Goal: Task Accomplishment & Management: Manage account settings

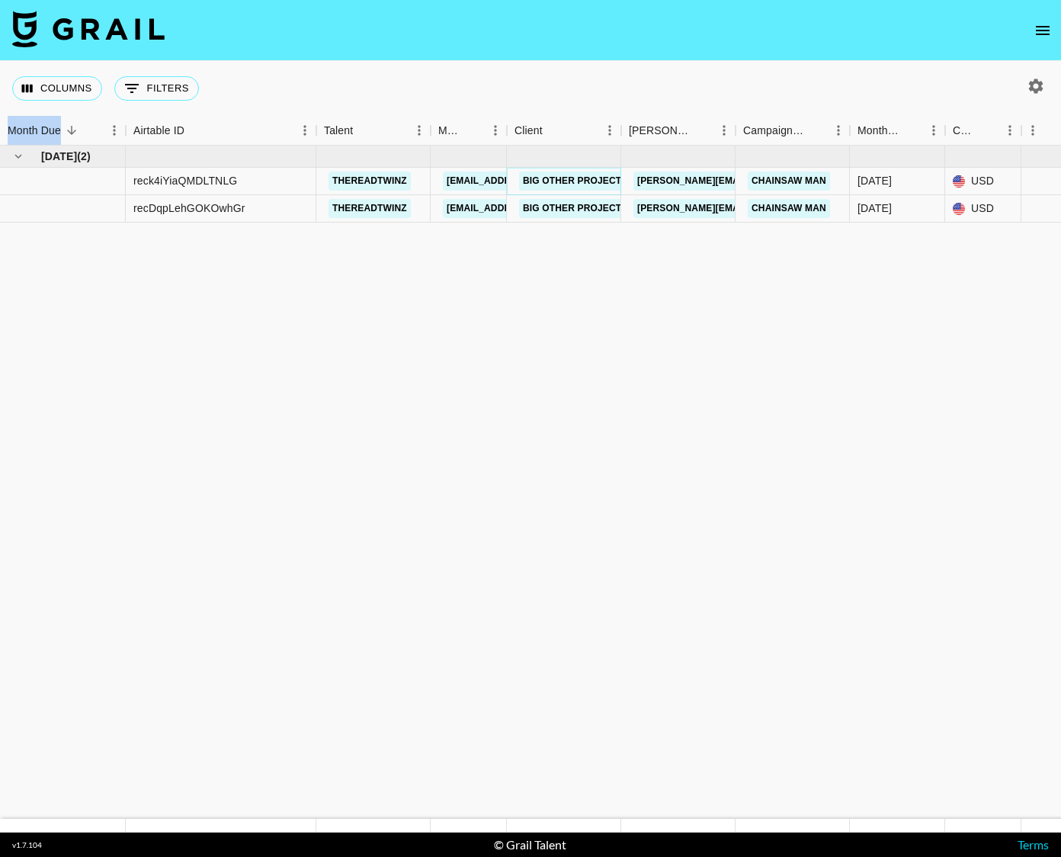
click at [575, 180] on link "Big Other Projects" at bounding box center [575, 180] width 112 height 19
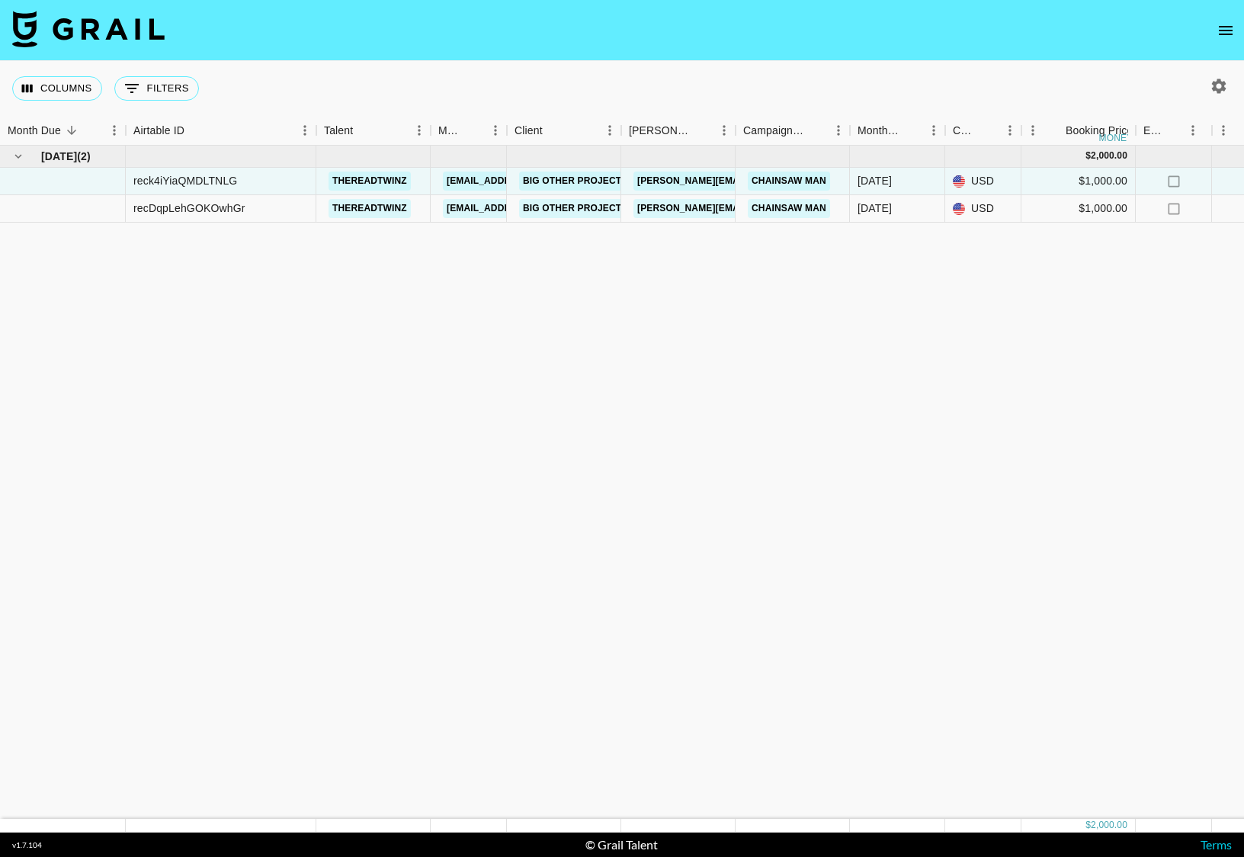
drag, startPoint x: 831, startPoint y: 287, endPoint x: 1231, endPoint y: 228, distance: 403.7
click at [1060, 226] on div "[DATE] ( 2 ) $ 2,000.00 $ 195.25 reck4iYiaQMDLTNLG thereadtwinz [EMAIL_ADDRESS]…" at bounding box center [1265, 482] width 2530 height 673
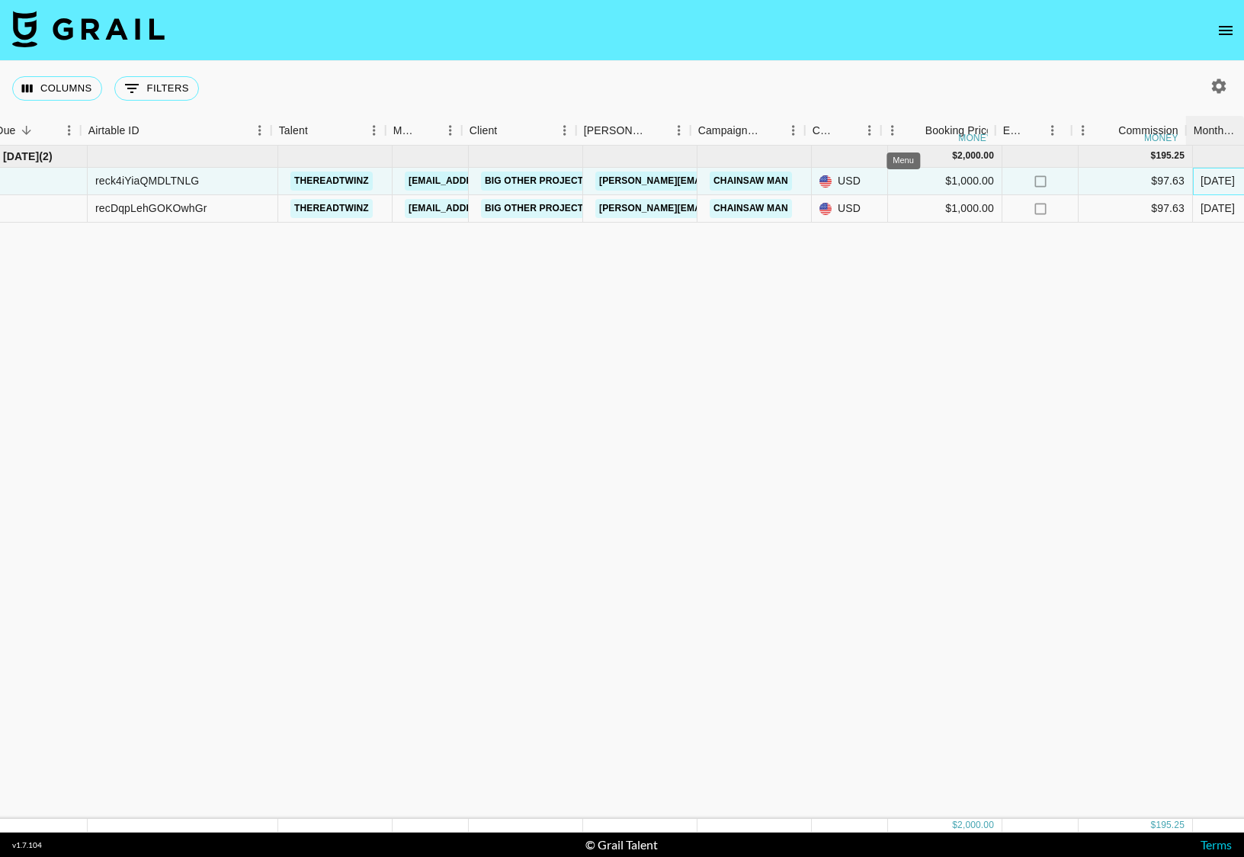
scroll to position [0, 46]
drag, startPoint x: 1233, startPoint y: 174, endPoint x: 1215, endPoint y: 177, distance: 18.5
click at [1060, 175] on div "[DATE]" at bounding box center [1231, 181] width 95 height 27
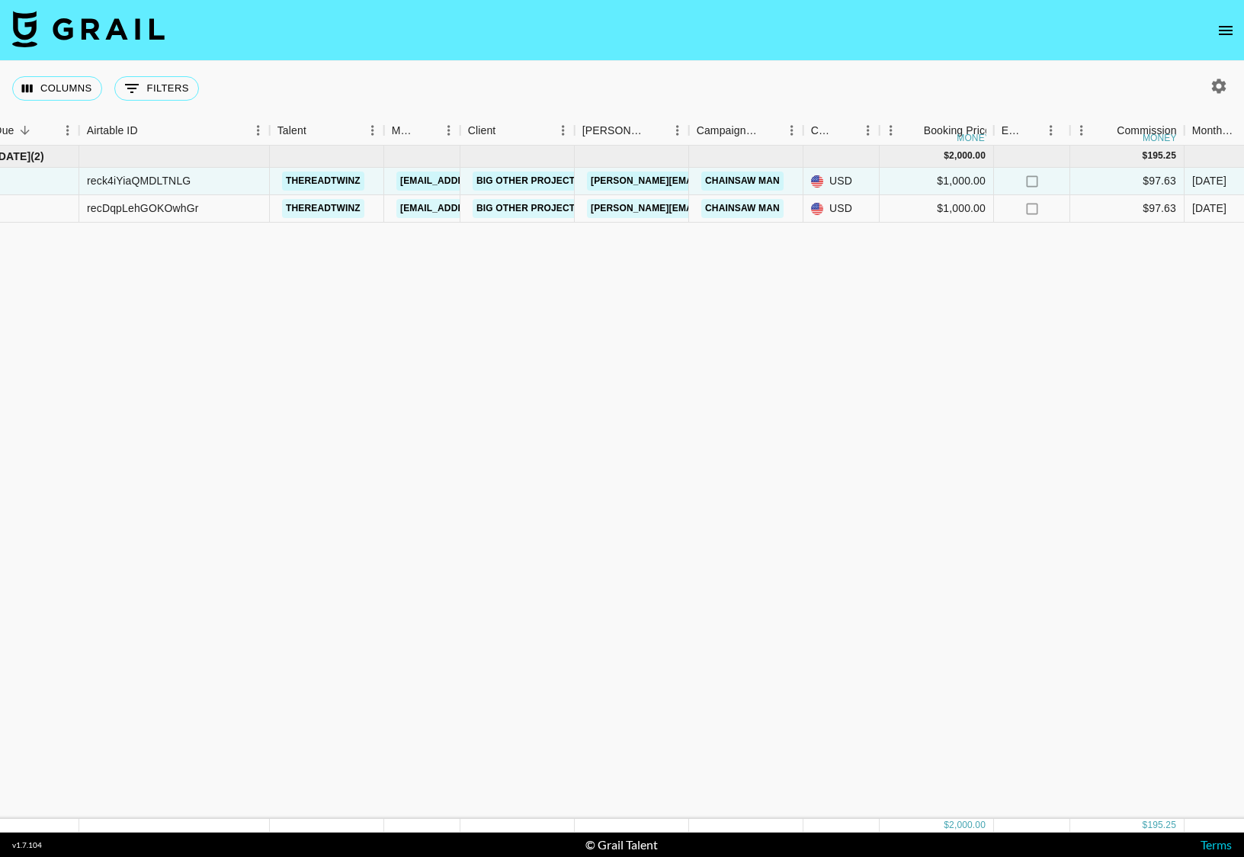
click at [1060, 371] on div "[DATE] ( 2 ) $ 2,000.00 $ 195.25 reck4iYiaQMDLTNLG thereadtwinz [EMAIL_ADDRESS]…" at bounding box center [1219, 482] width 2530 height 673
click at [98, 14] on img at bounding box center [88, 29] width 152 height 37
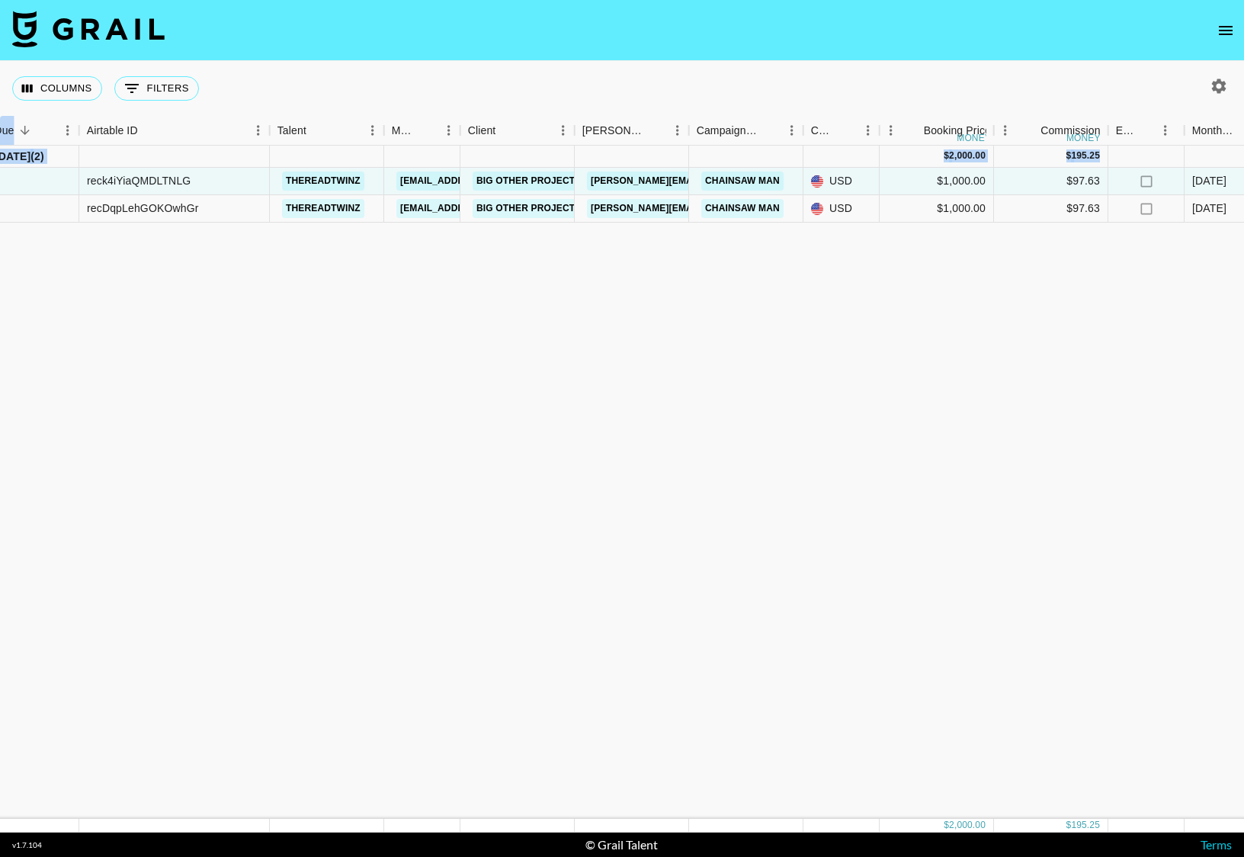
drag, startPoint x: 924, startPoint y: 70, endPoint x: 1243, endPoint y: 149, distance: 329.0
click at [1060, 149] on div "Columns 0 Filters + Booking Month Due Airtable ID Talent Manager Client [PERSON…" at bounding box center [622, 446] width 1244 height 771
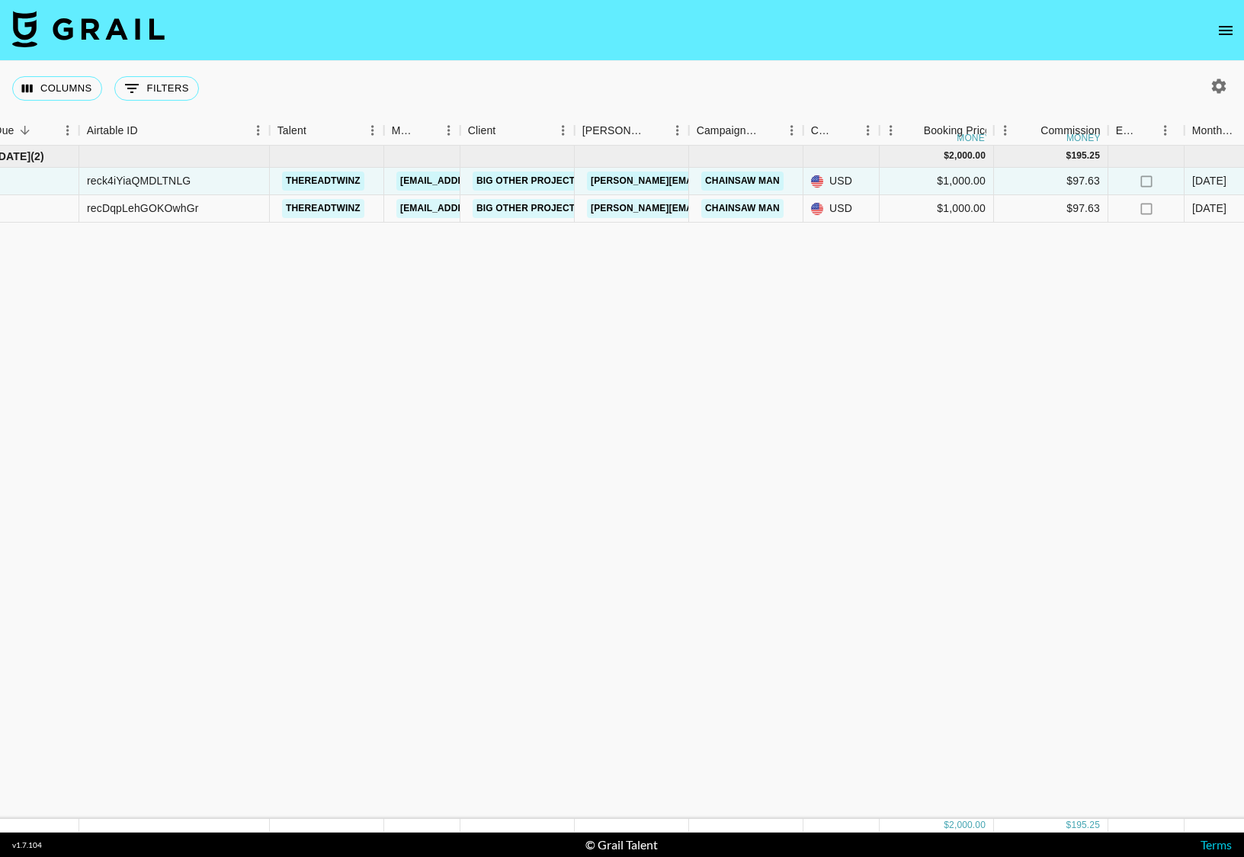
drag, startPoint x: 803, startPoint y: 442, endPoint x: 1145, endPoint y: 352, distance: 353.8
click at [1060, 357] on div "[DATE] ( 2 ) $ 2,000.00 $ 195.25 reck4iYiaQMDLTNLG thereadtwinz [EMAIL_ADDRESS]…" at bounding box center [1219, 482] width 2530 height 673
click at [981, 289] on div "[DATE] ( 2 ) $ 2,000.00 $ 195.25 reck4iYiaQMDLTNLG thereadtwinz [EMAIL_ADDRESS]…" at bounding box center [1219, 482] width 2530 height 673
click at [116, 26] on img at bounding box center [88, 29] width 152 height 37
click at [1060, 21] on button "open drawer" at bounding box center [1225, 30] width 30 height 30
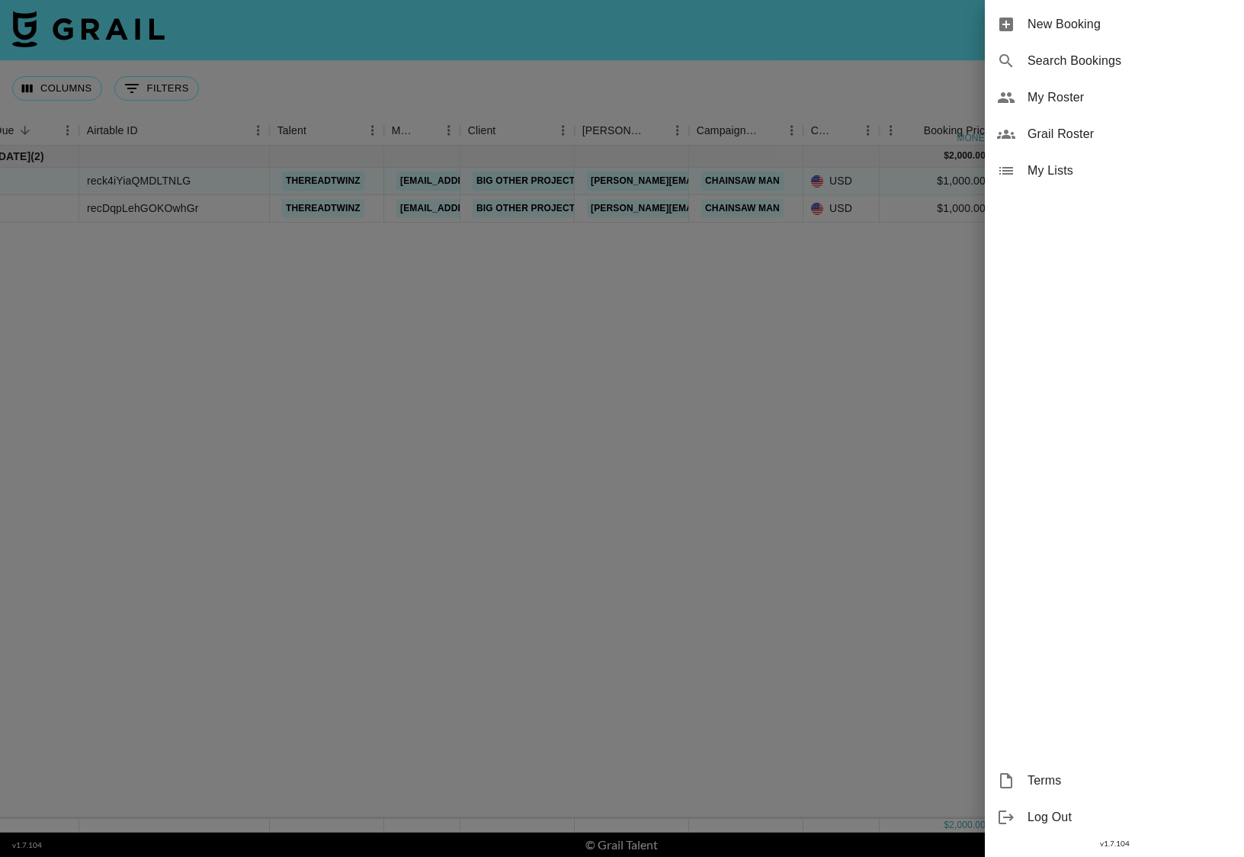
click at [1047, 123] on div "Grail Roster" at bounding box center [1114, 134] width 259 height 37
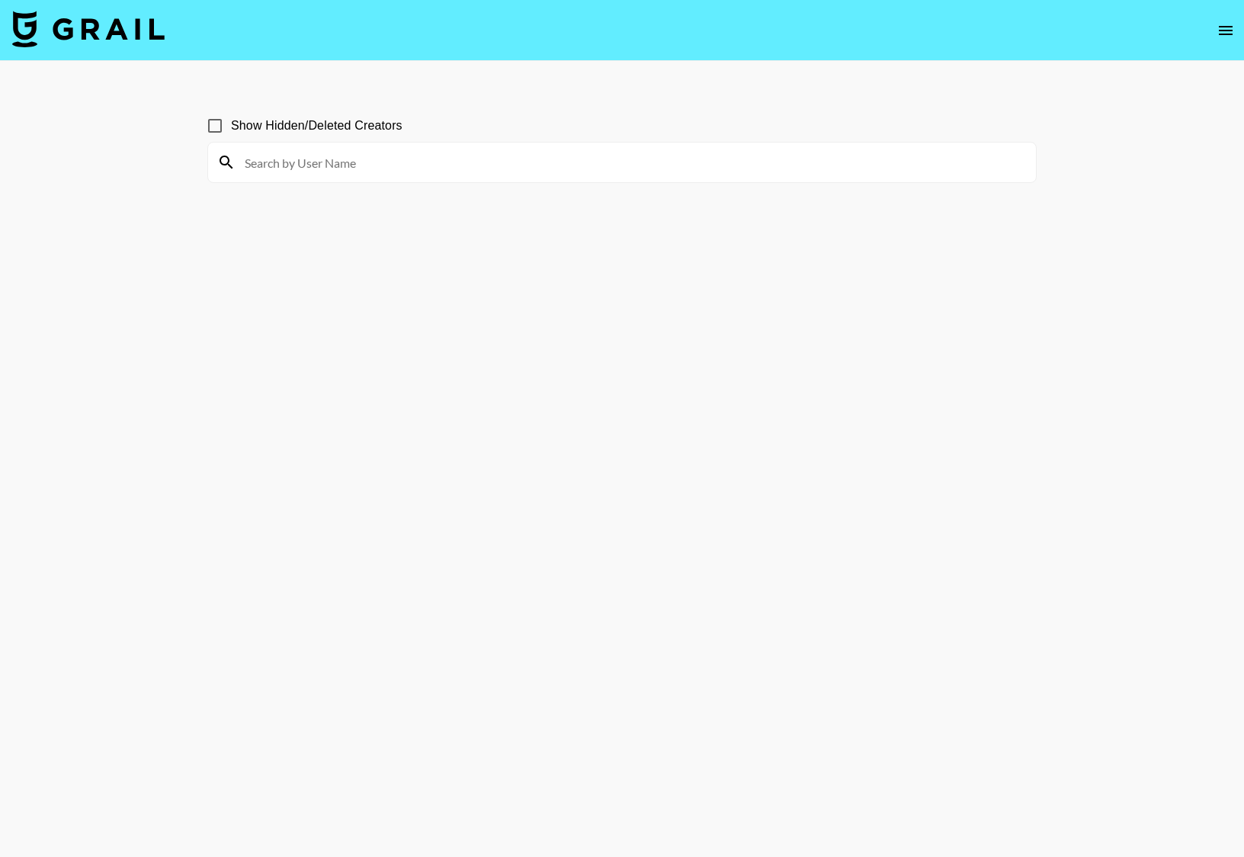
click at [1060, 38] on icon "open drawer" at bounding box center [1225, 30] width 18 height 18
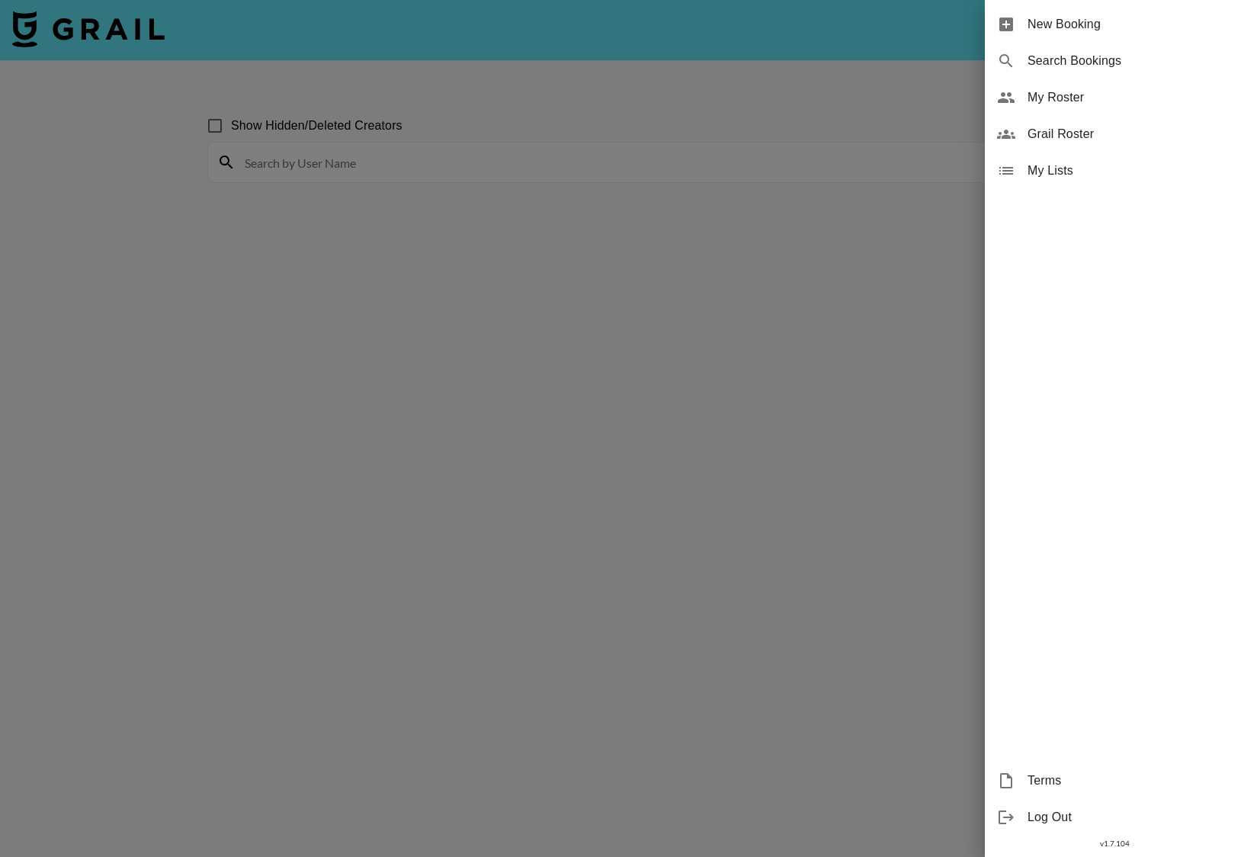
click at [1060, 107] on div "My Roster" at bounding box center [1114, 97] width 259 height 37
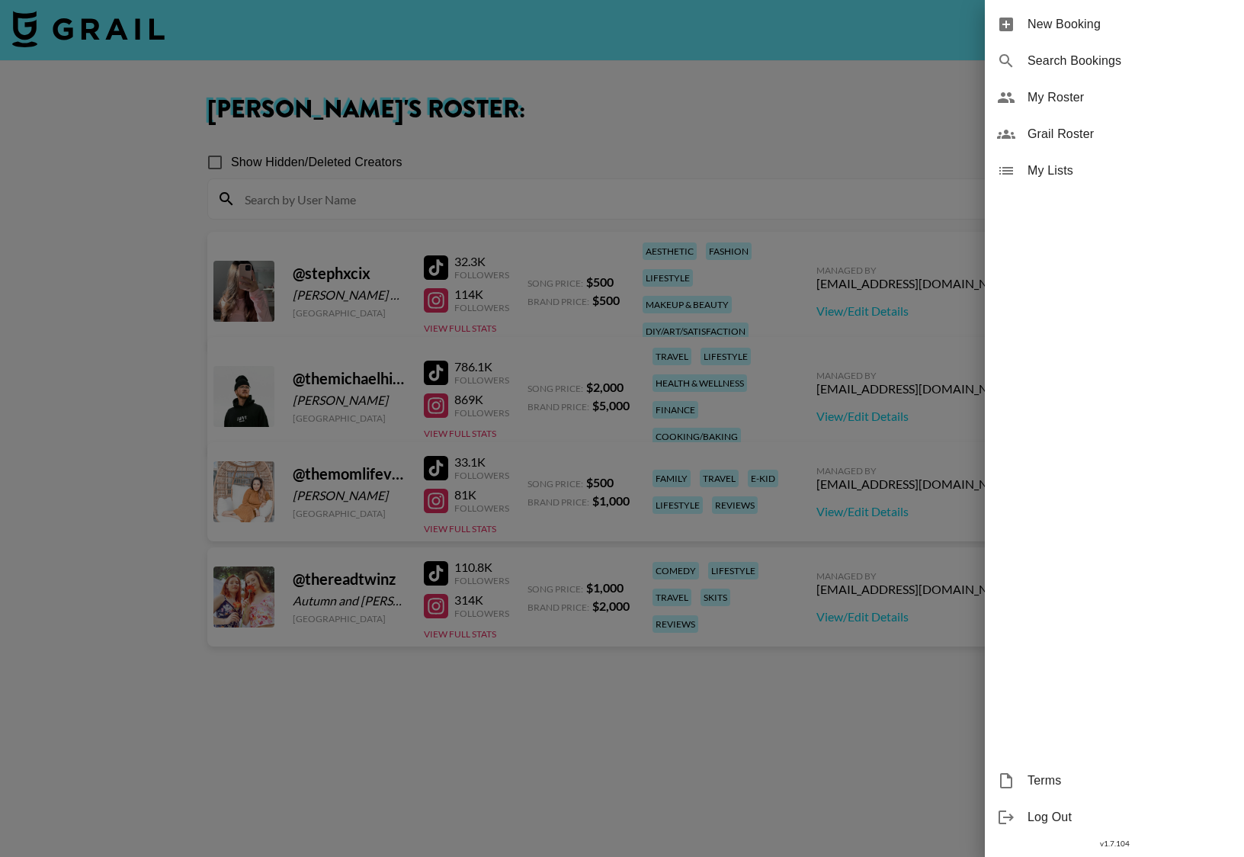
click at [138, 543] on div at bounding box center [622, 428] width 1244 height 857
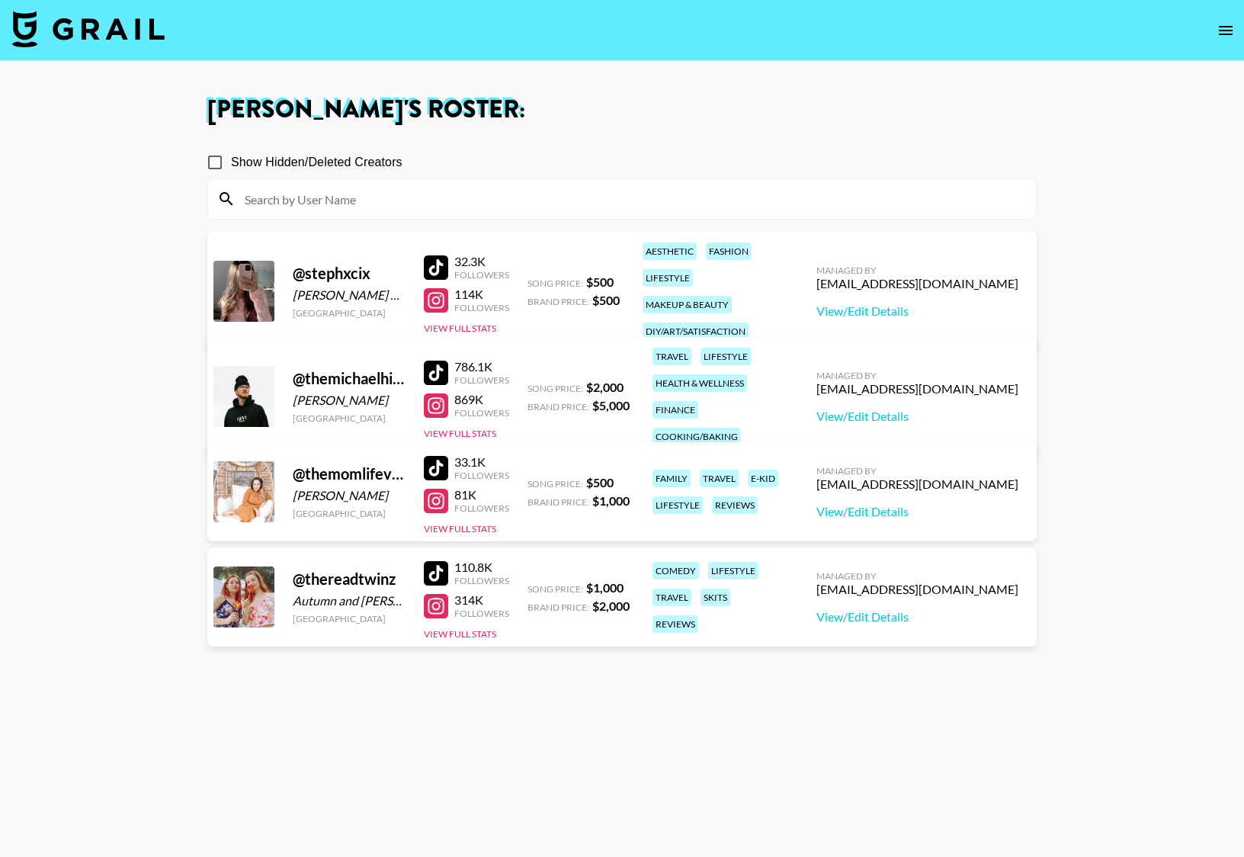
click at [110, 22] on img at bounding box center [88, 29] width 152 height 37
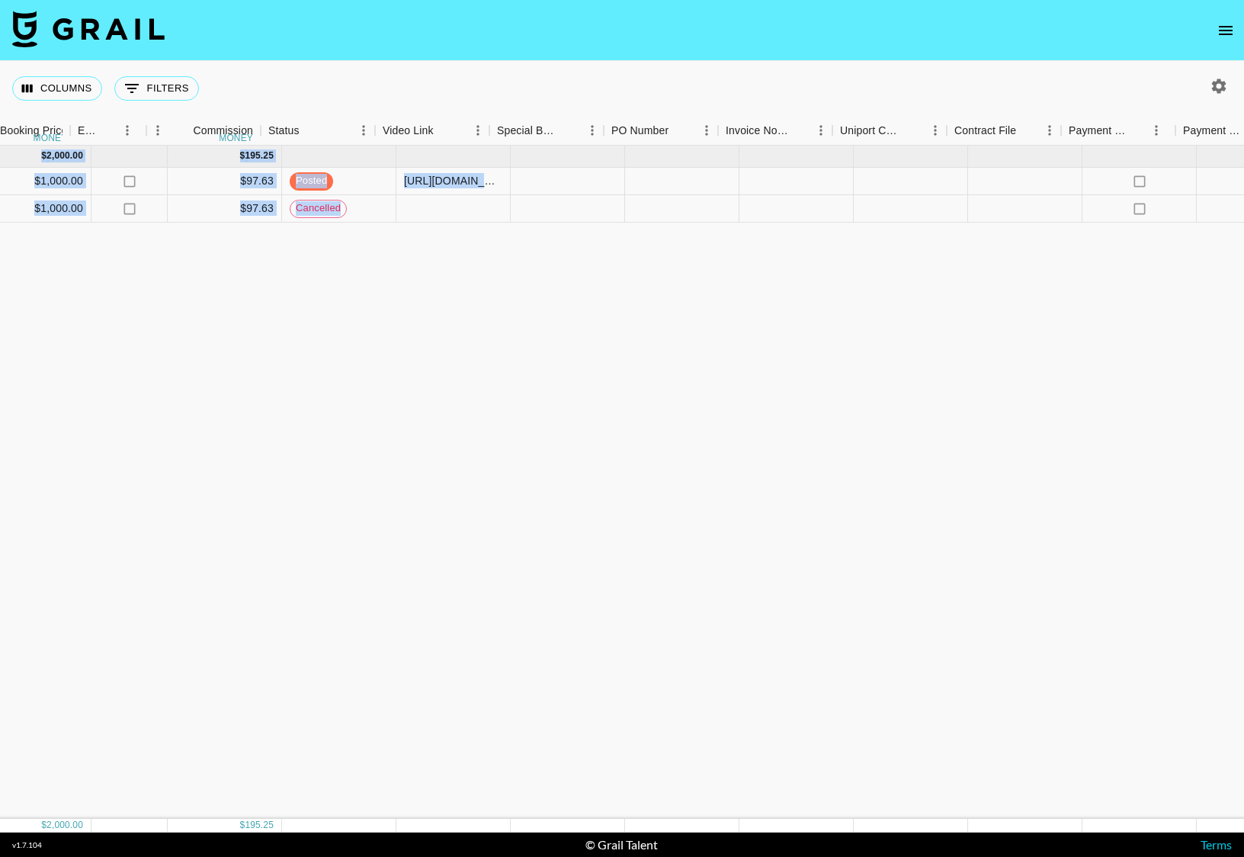
scroll to position [0, 1161]
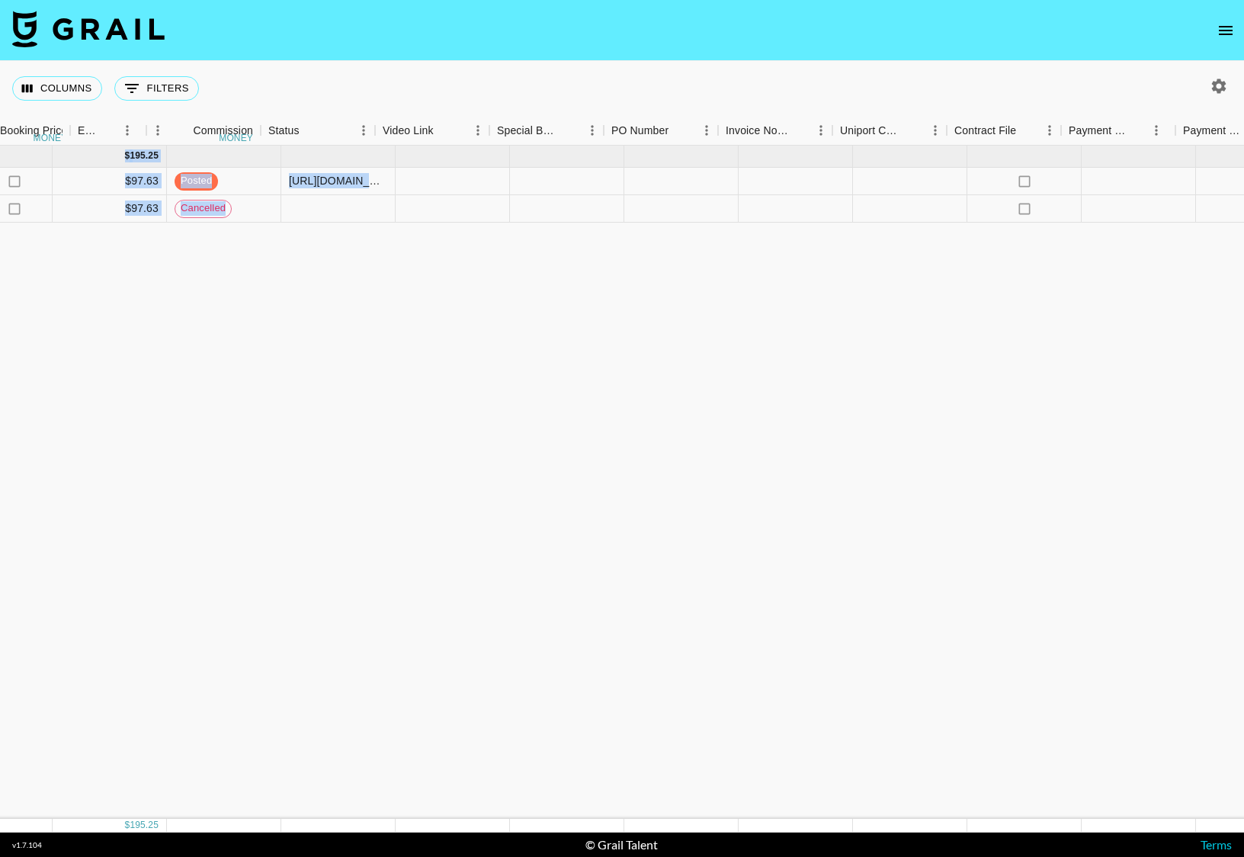
drag, startPoint x: 433, startPoint y: 235, endPoint x: 1243, endPoint y: 221, distance: 810.2
click at [1060, 221] on div "[DATE] ( 2 ) $ 2,000.00 $ 195.25 reck4iYiaQMDLTNLG thereadtwinz [EMAIL_ADDRESS]…" at bounding box center [105, 482] width 2530 height 673
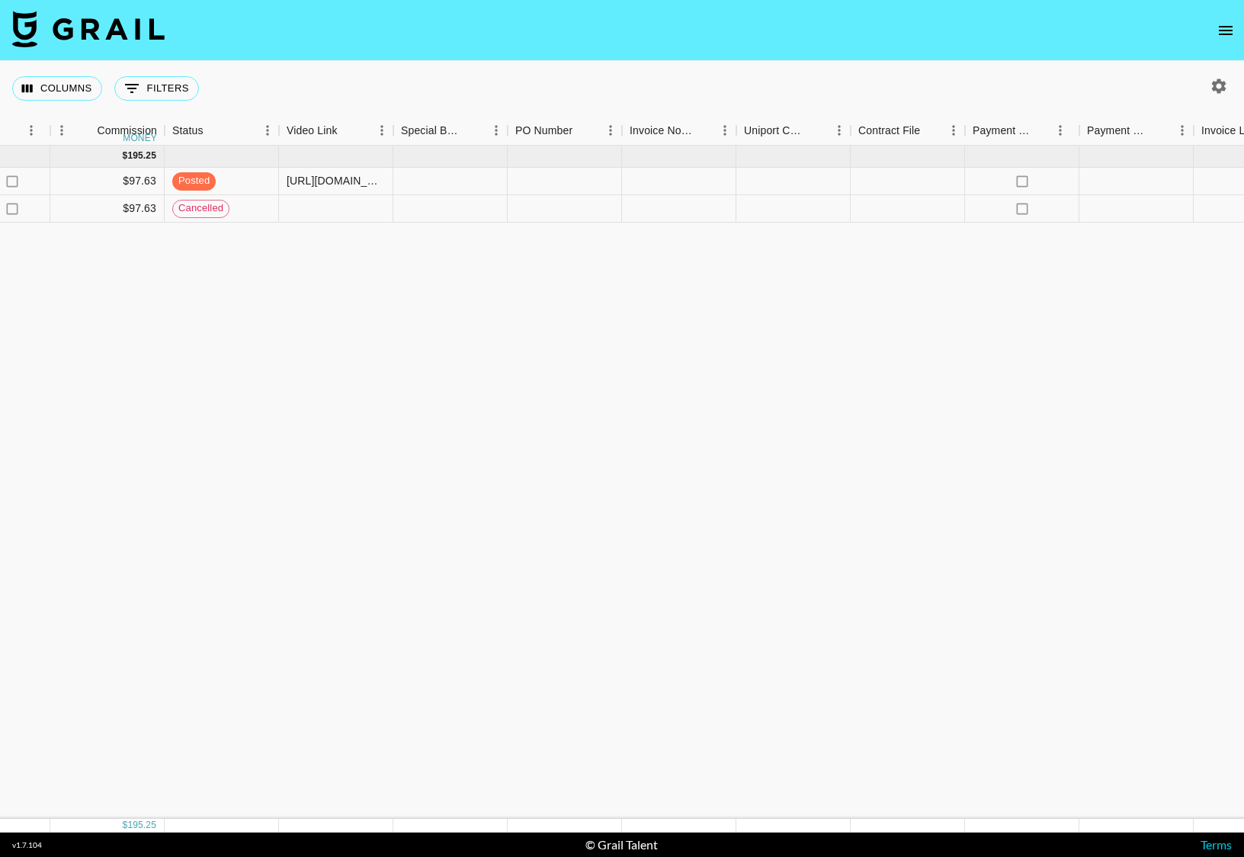
click at [540, 233] on div "[DATE] ( 2 ) $ 2,000.00 $ 195.25 reck4iYiaQMDLTNLG thereadtwinz [EMAIL_ADDRESS]…" at bounding box center [104, 482] width 2530 height 673
click at [315, 367] on div "[DATE] ( 2 ) $ 2,000.00 $ 195.25 reck4iYiaQMDLTNLG thereadtwinz [EMAIL_ADDRESS]…" at bounding box center [104, 482] width 2530 height 673
click at [181, 187] on span "posted" at bounding box center [193, 181] width 43 height 14
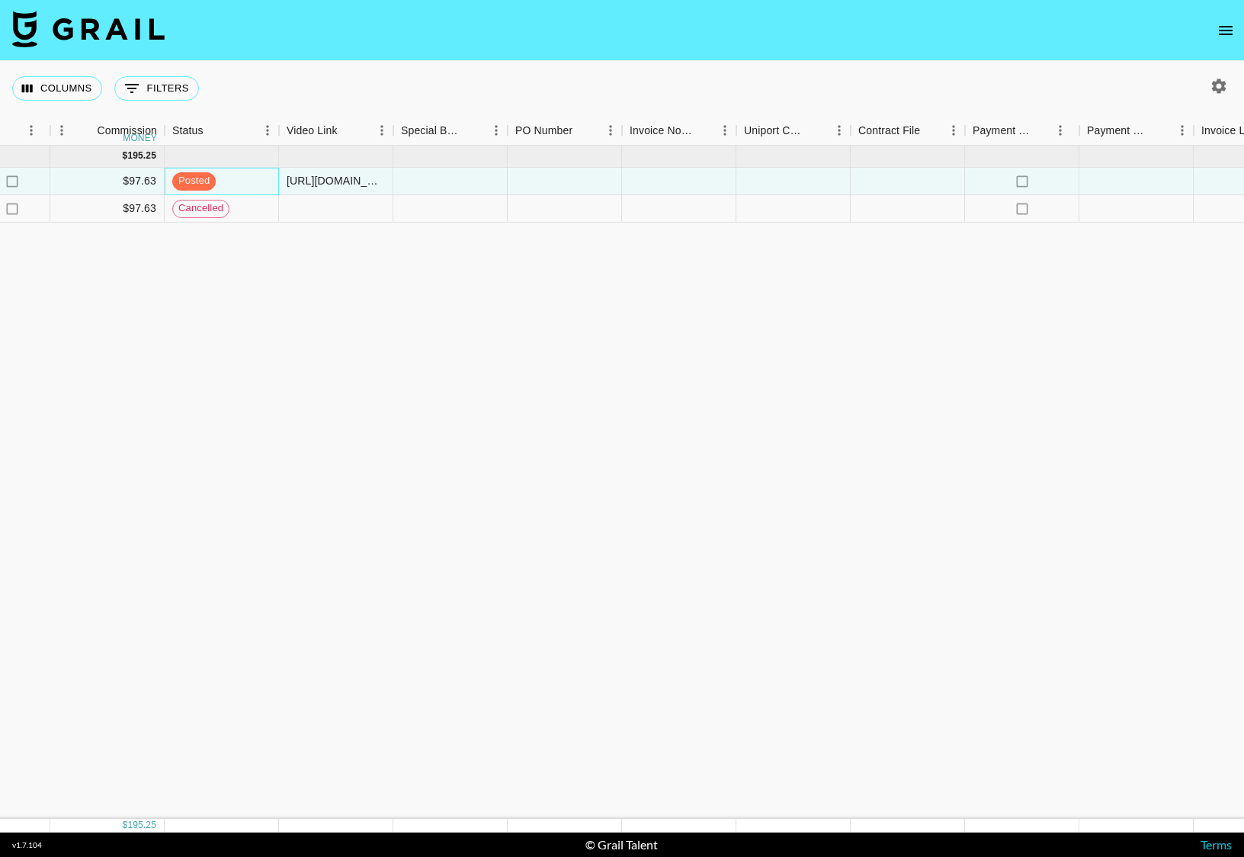
click at [184, 184] on span "posted" at bounding box center [193, 181] width 43 height 14
click at [265, 181] on div "posted" at bounding box center [222, 181] width 114 height 27
click at [312, 239] on div "[DATE] ( 2 ) $ 2,000.00 $ 195.25 reck4iYiaQMDLTNLG thereadtwinz [EMAIL_ADDRESS]…" at bounding box center [104, 482] width 2530 height 673
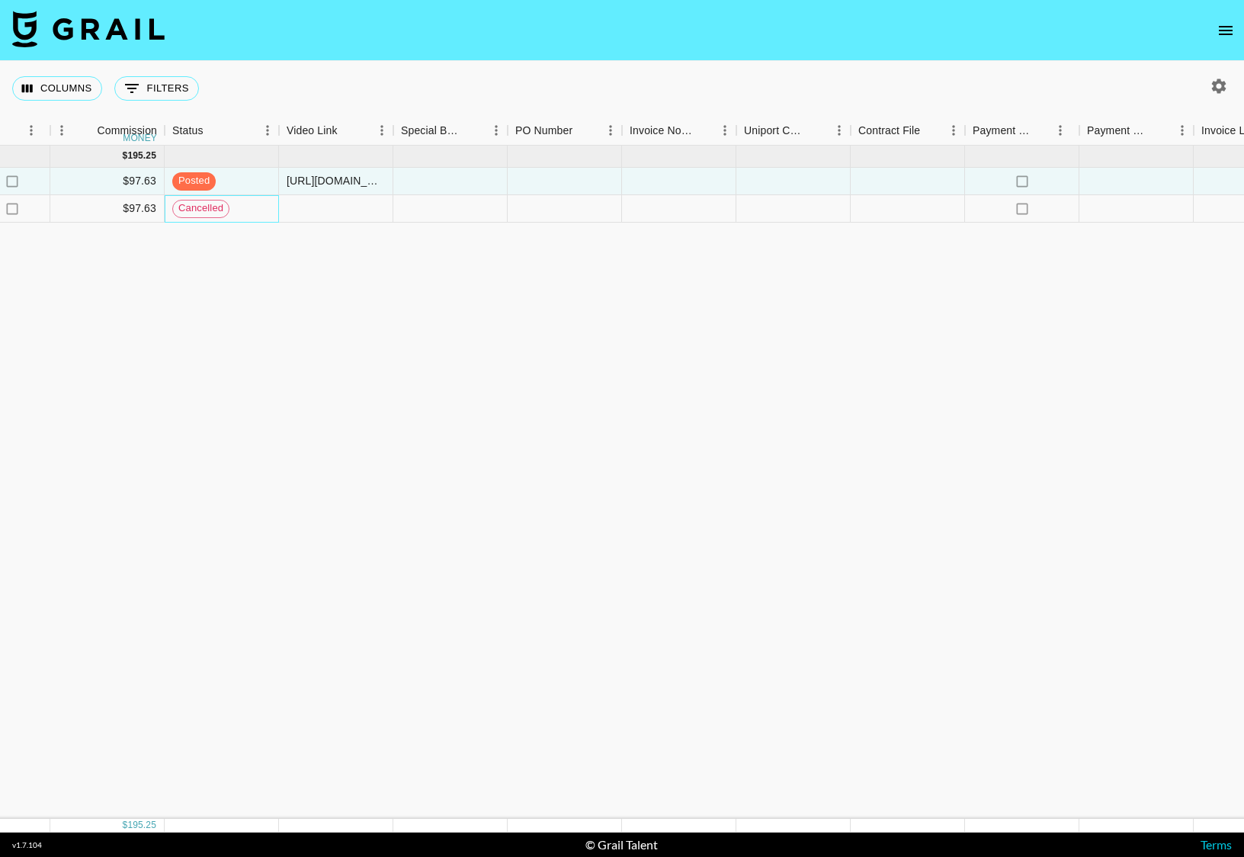
click at [213, 195] on div "cancelled" at bounding box center [222, 208] width 114 height 27
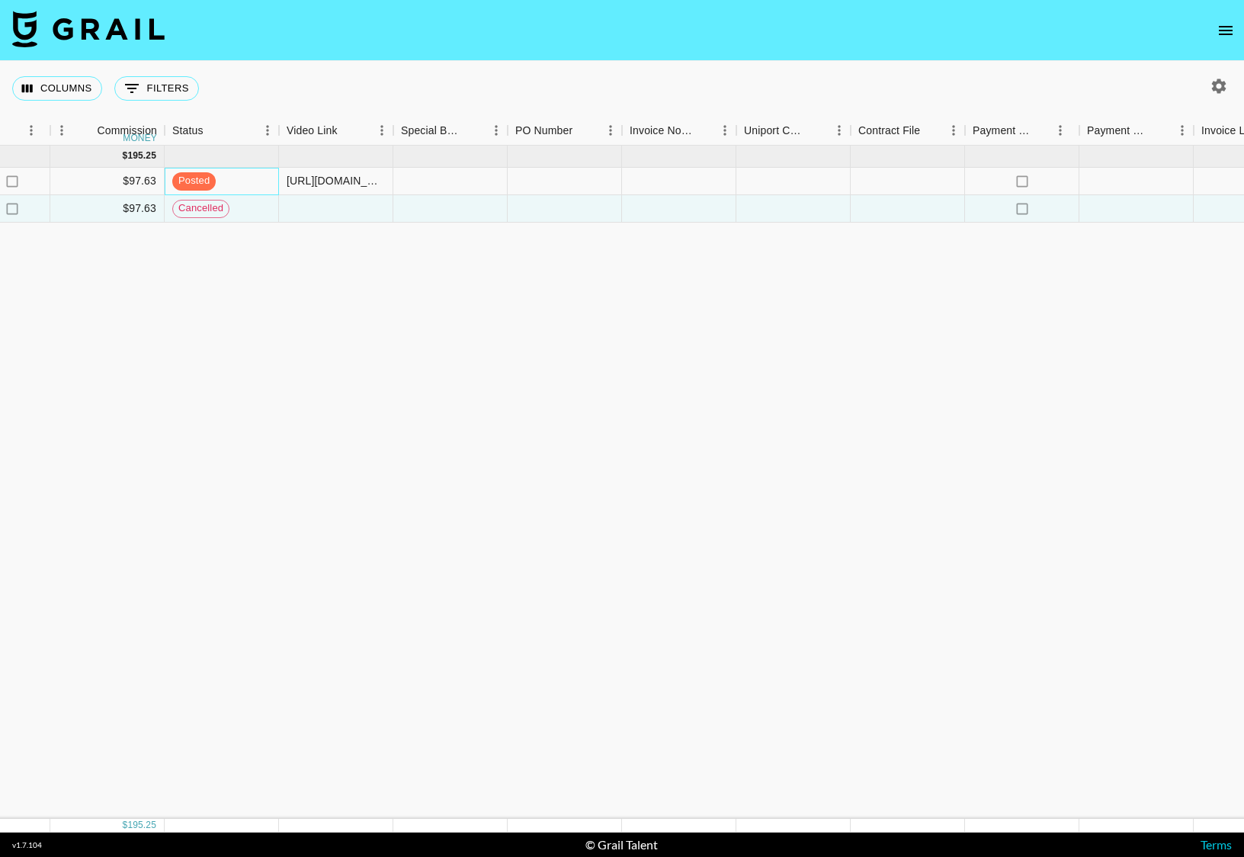
click at [182, 174] on span "posted" at bounding box center [193, 181] width 43 height 14
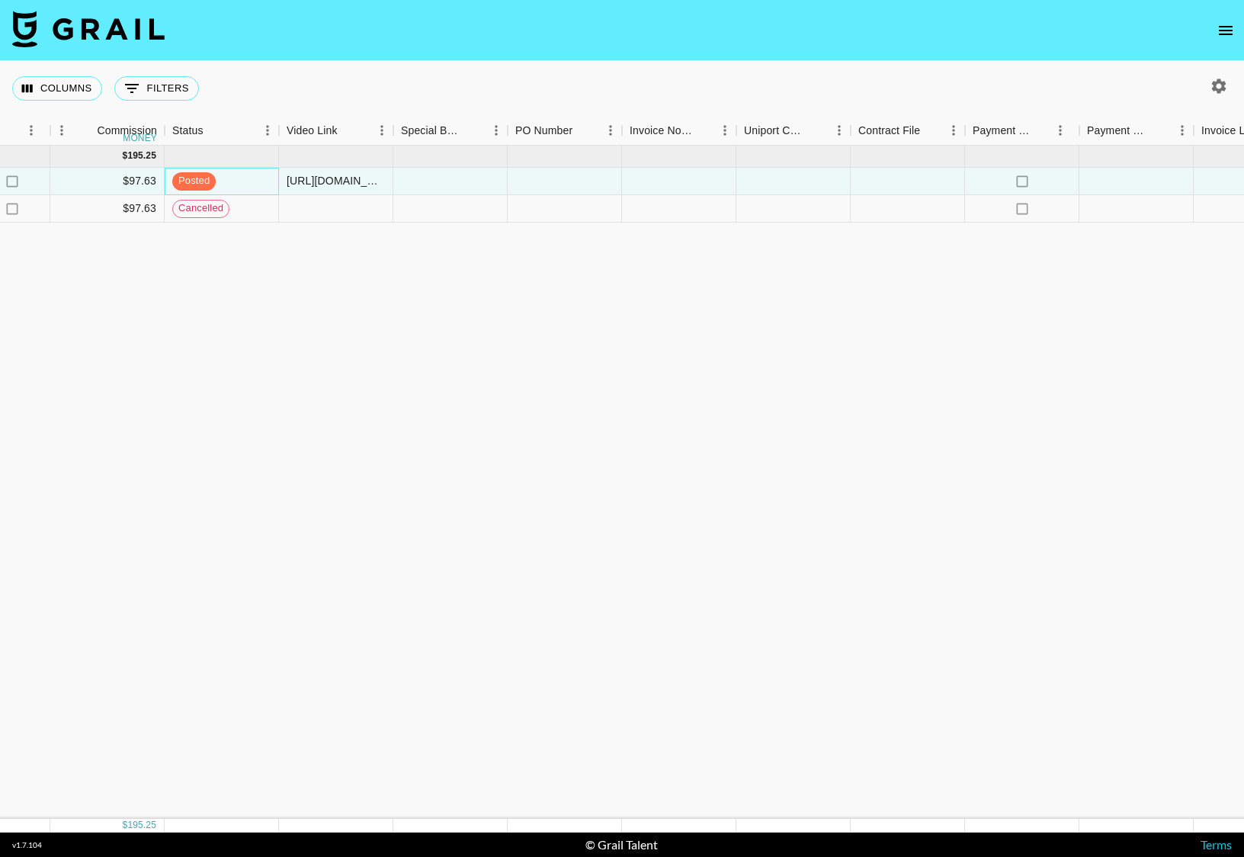
click at [204, 178] on span "posted" at bounding box center [193, 181] width 43 height 14
click at [324, 178] on div "[URL][DOMAIN_NAME]" at bounding box center [336, 180] width 98 height 15
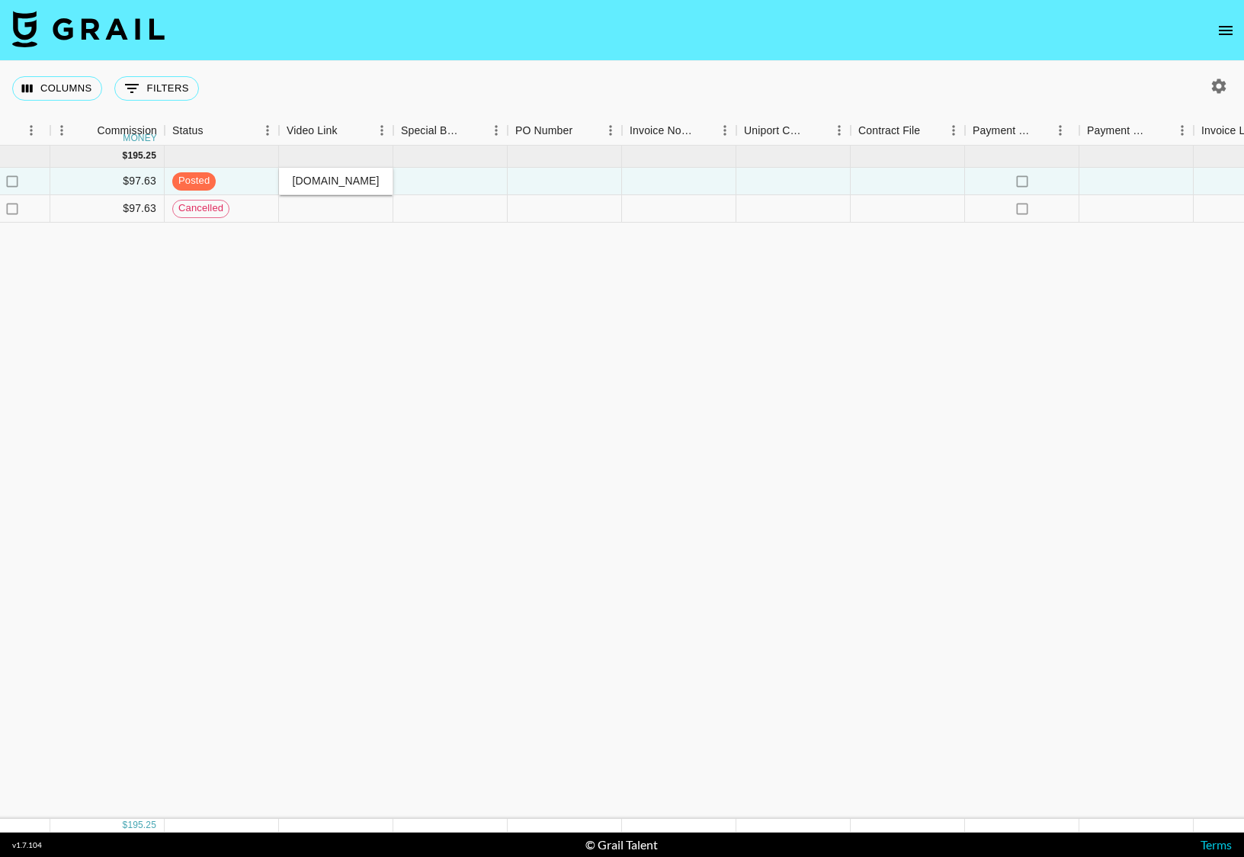
click at [319, 296] on div "[DATE] ( 2 ) $ 2,000.00 $ 195.25 reck4iYiaQMDLTNLG thereadtwinz [EMAIL_ADDRESS]…" at bounding box center [104, 482] width 2530 height 673
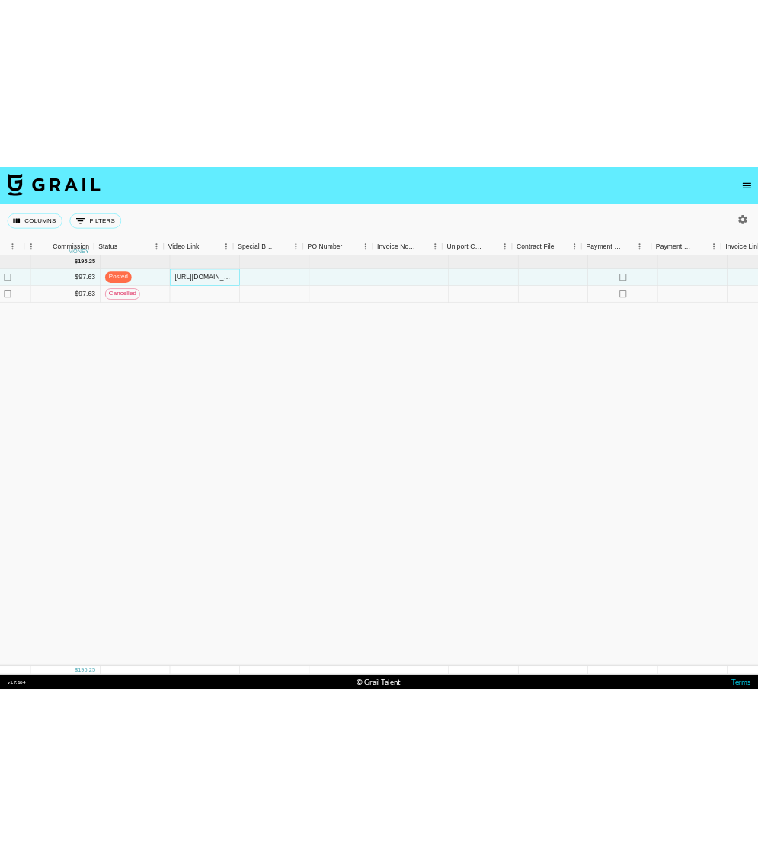
scroll to position [0, 1286]
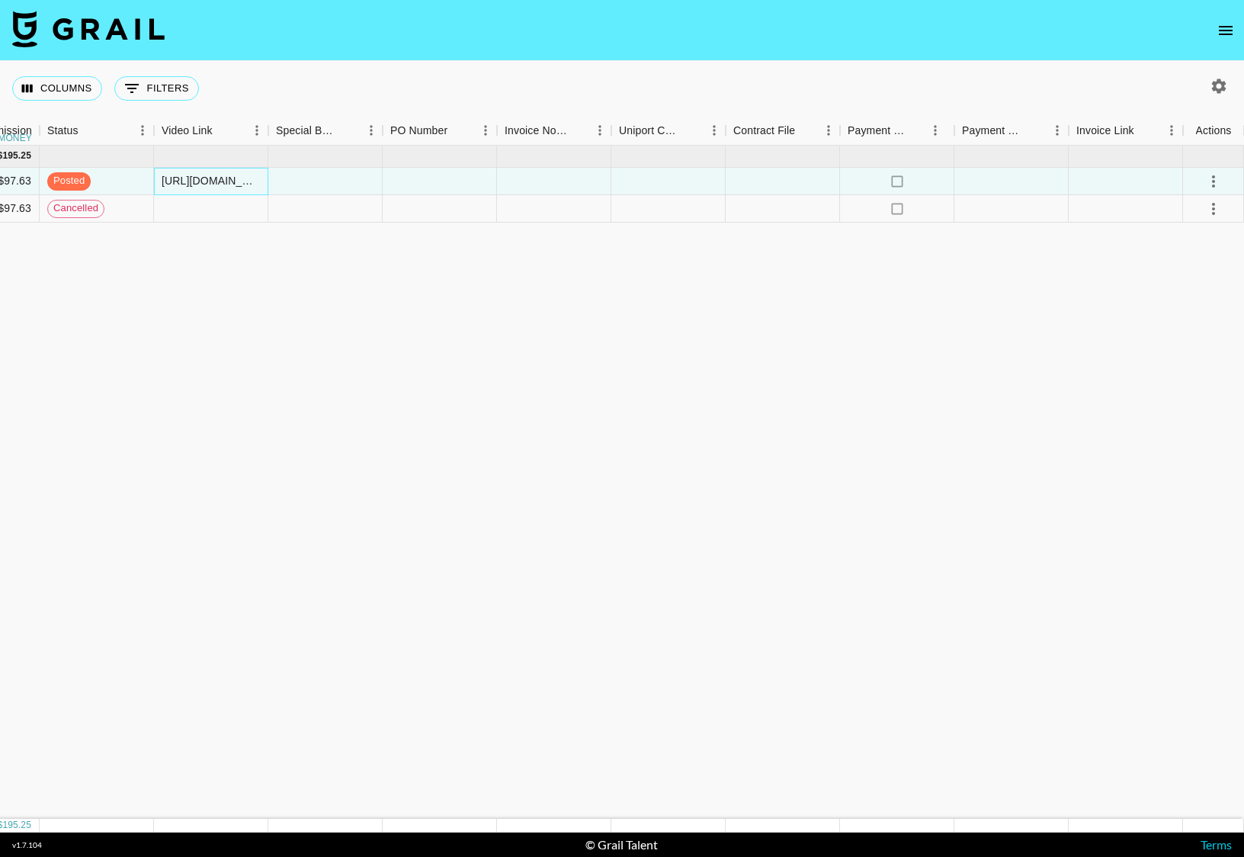
drag, startPoint x: 389, startPoint y: 183, endPoint x: 1243, endPoint y: 339, distance: 867.7
click at [1060, 176] on icon "select merge strategy" at bounding box center [1213, 181] width 18 height 18
click at [1060, 333] on li "Approve" at bounding box center [1194, 323] width 99 height 27
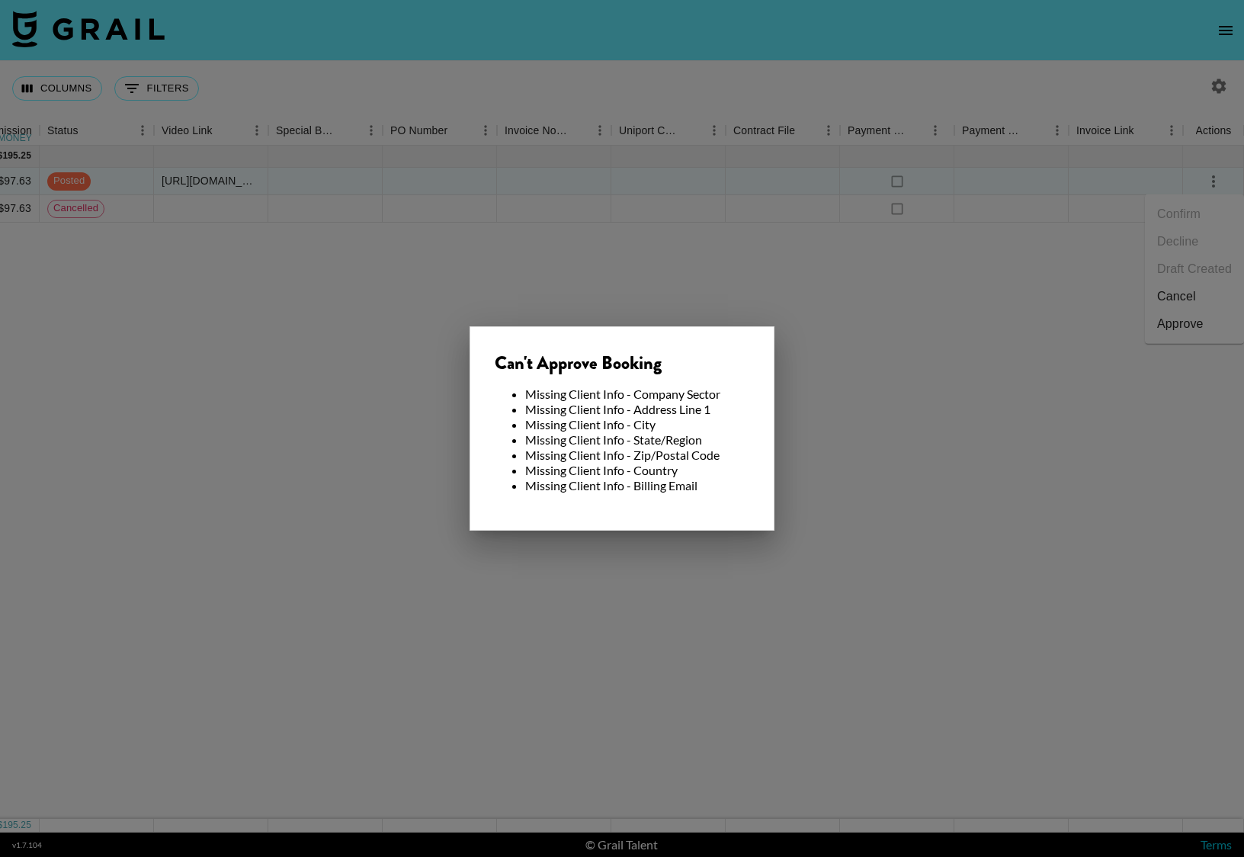
click at [1060, 353] on div at bounding box center [622, 428] width 1244 height 857
